Goal: Transaction & Acquisition: Purchase product/service

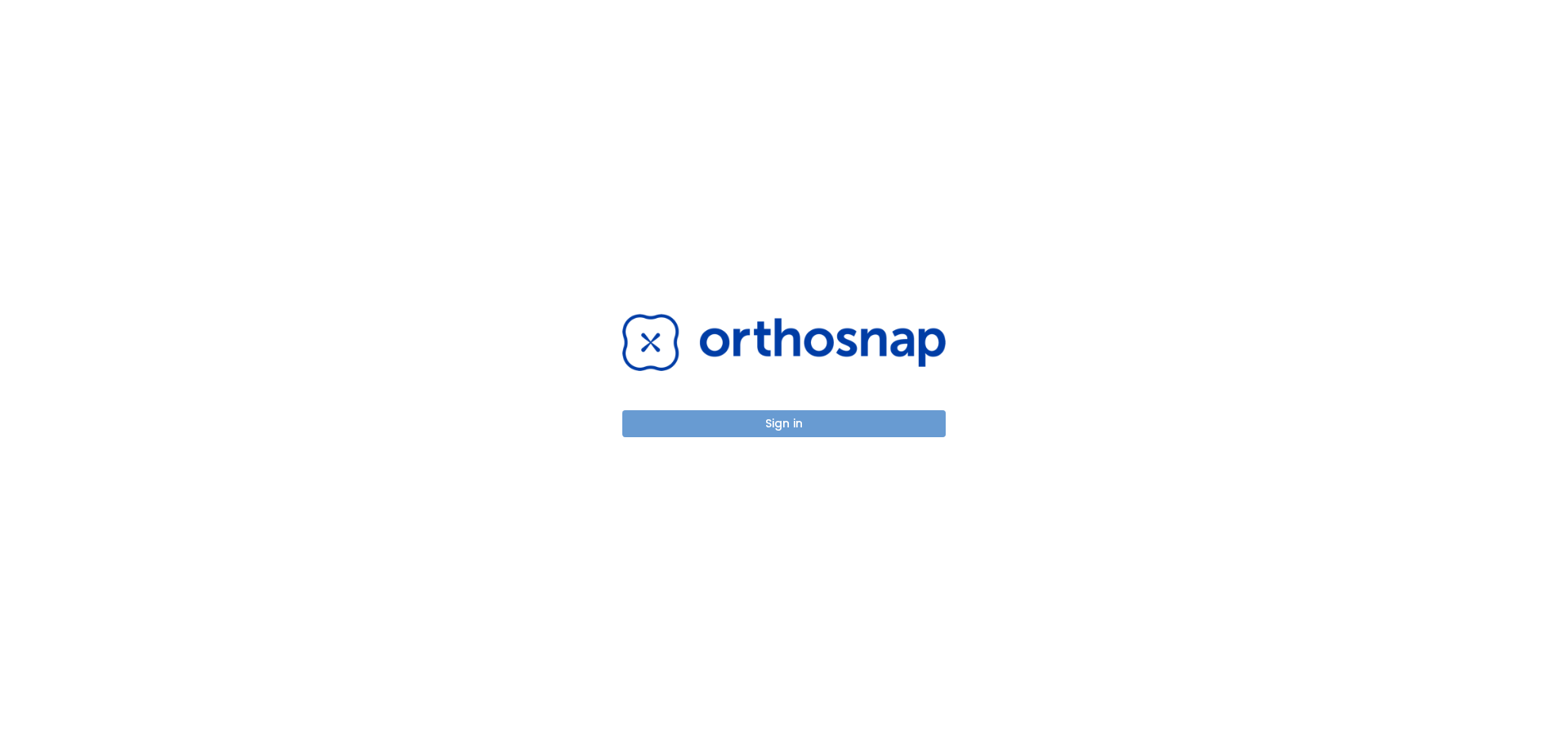
click at [846, 423] on button "Sign in" at bounding box center [783, 424] width 323 height 27
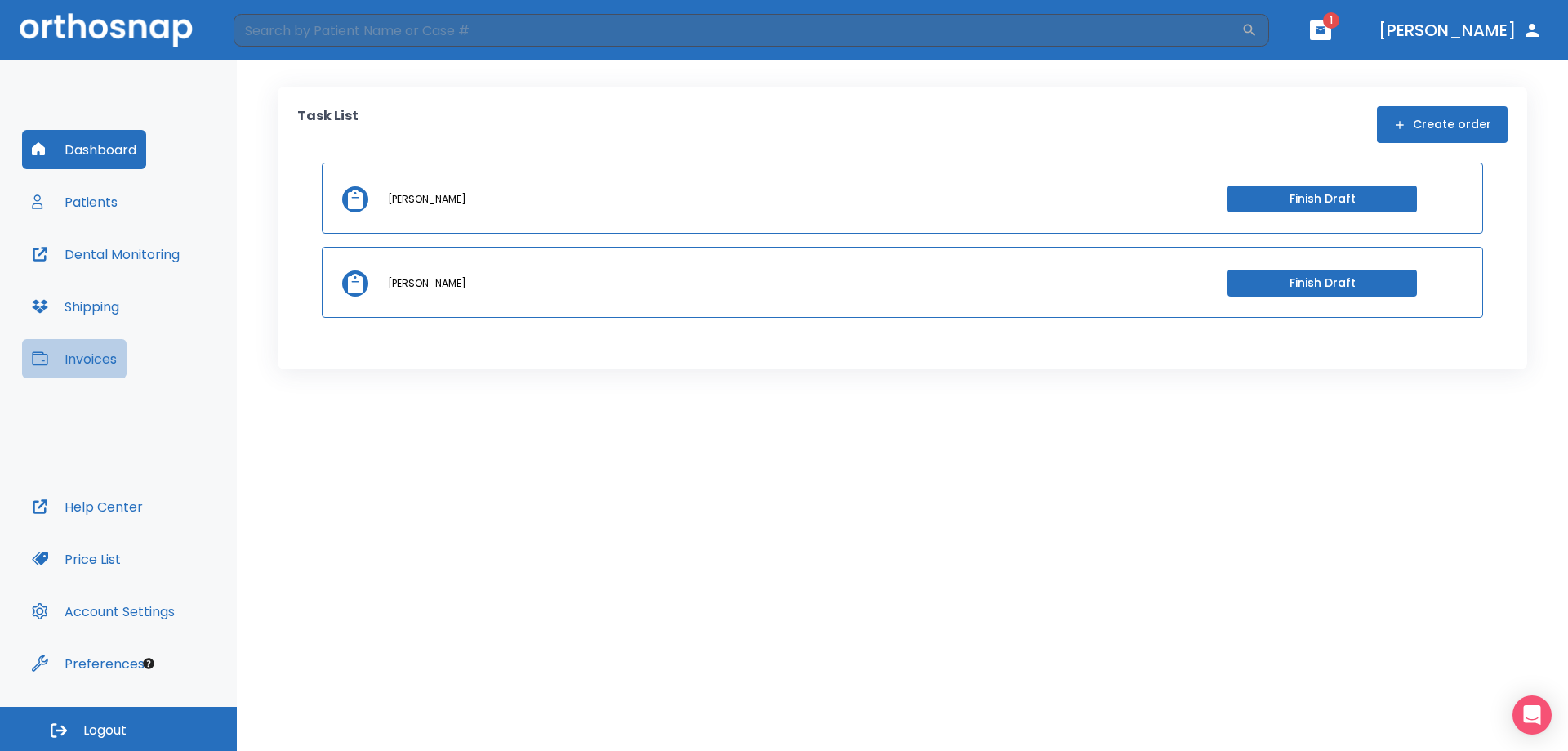
click at [69, 356] on button "Invoices" at bounding box center [74, 358] width 104 height 39
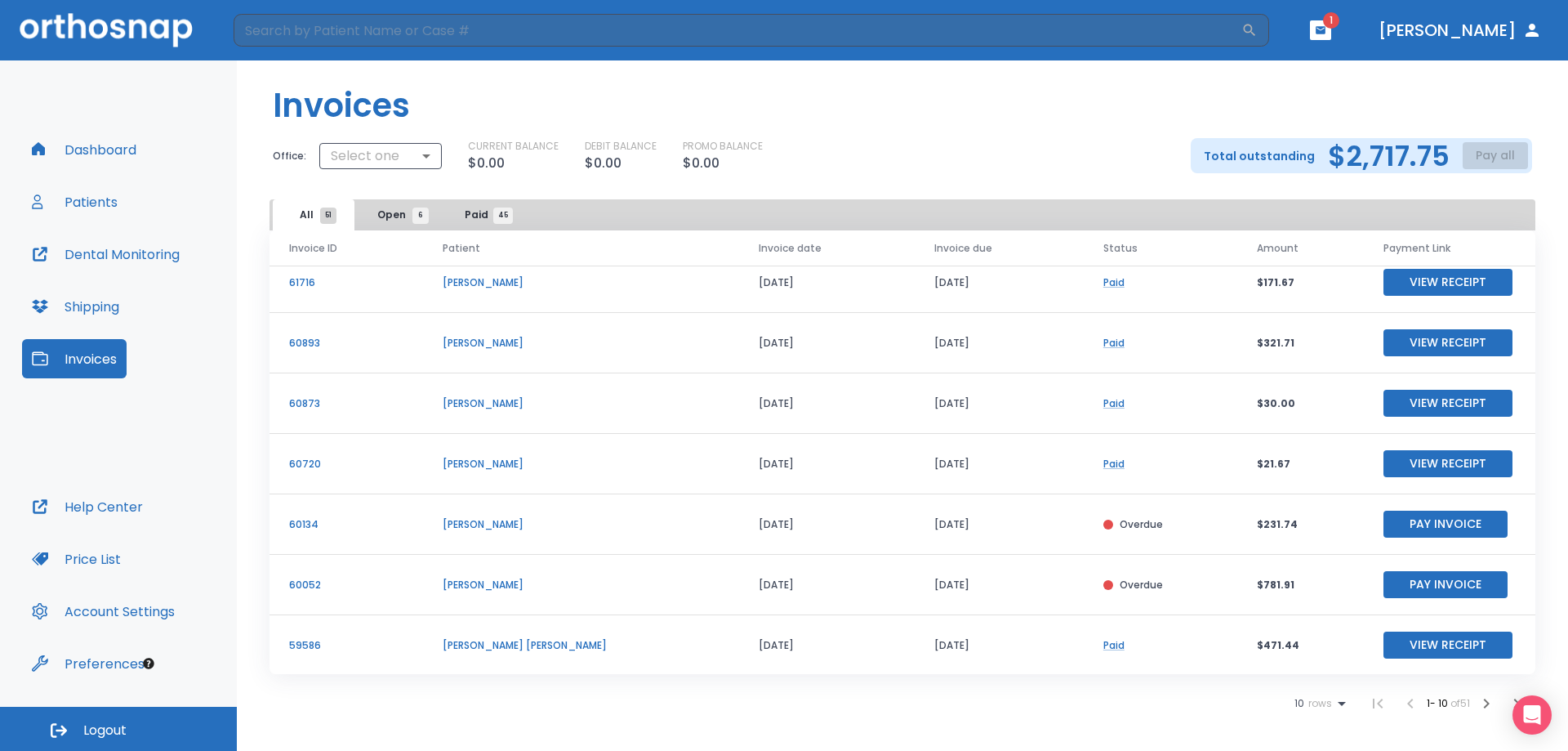
scroll to position [197, 0]
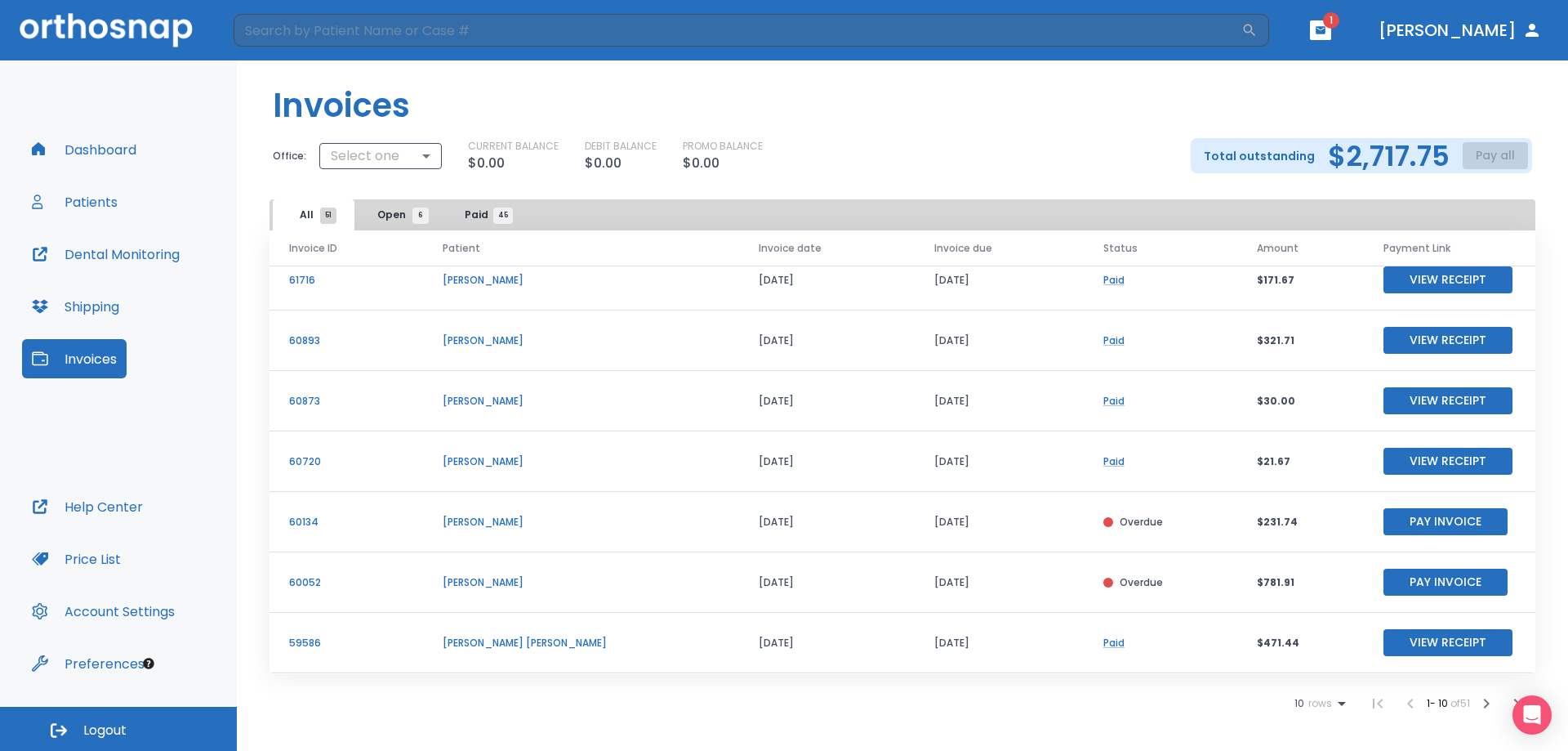
click at [1489, 700] on icon "button" at bounding box center [1486, 703] width 20 height 20
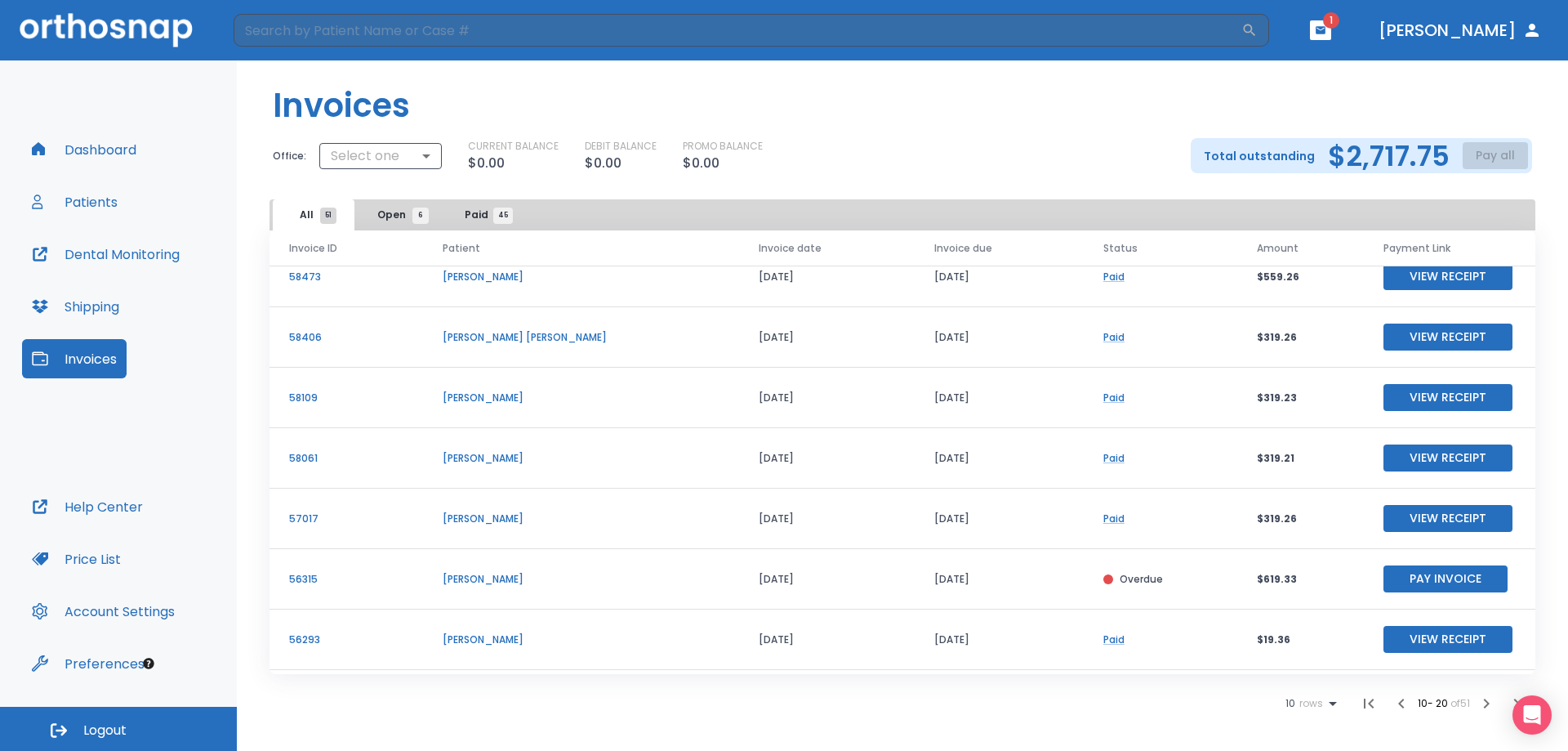
scroll to position [197, 0]
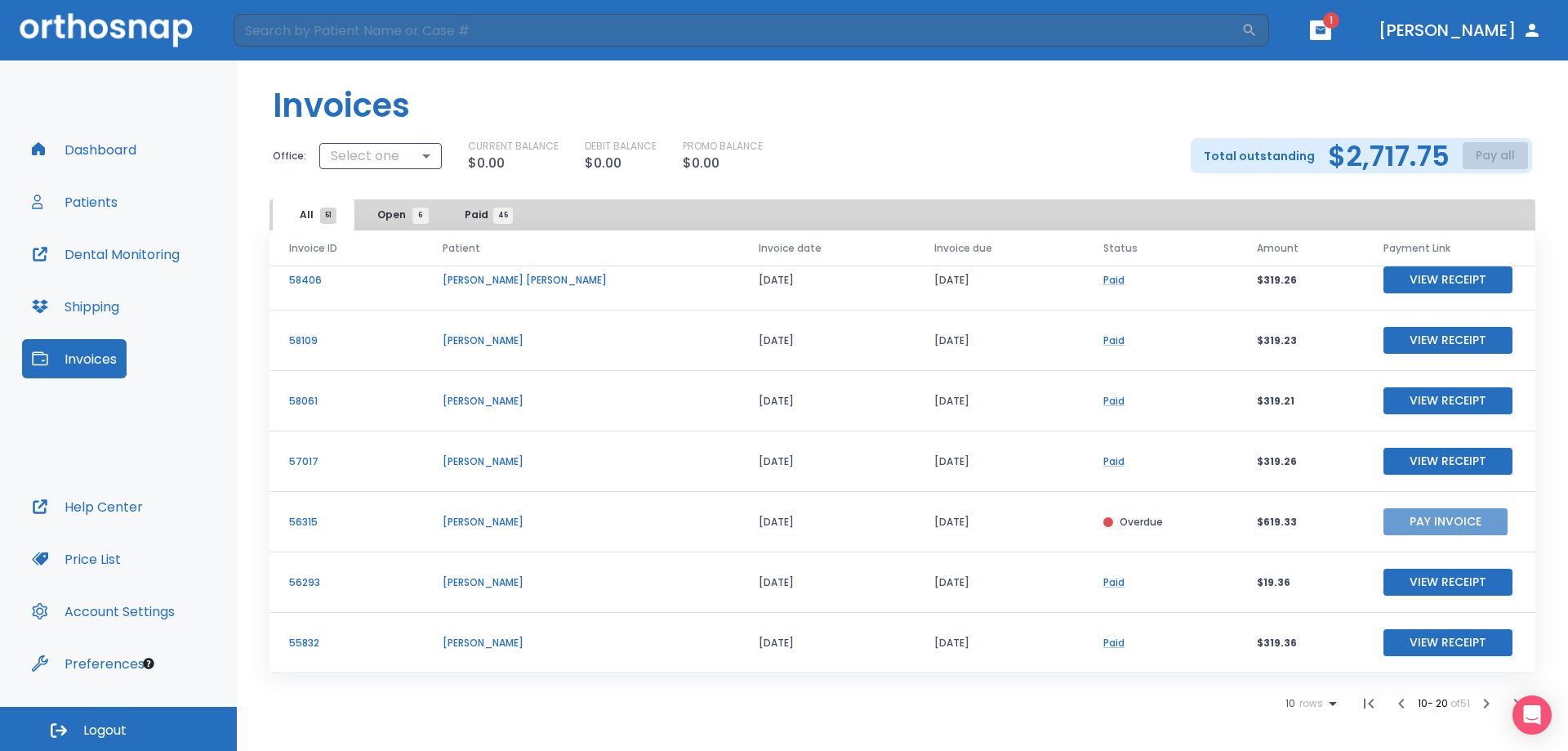
click at [1405, 527] on button "Pay Invoice" at bounding box center [1445, 522] width 124 height 27
